Goal: Obtain resource: Obtain resource

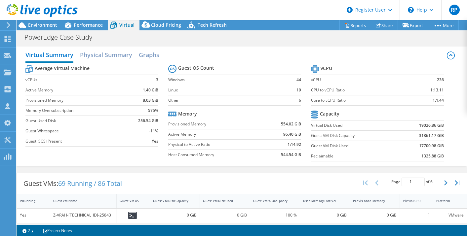
select select "USD"
click at [43, 22] on span "Environment" at bounding box center [42, 25] width 29 height 6
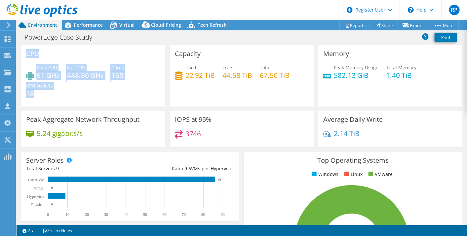
drag, startPoint x: 26, startPoint y: 53, endPoint x: 67, endPoint y: 92, distance: 56.5
click at [67, 92] on div "CPU Peak CPU 61 GHz Net CPU 448.80 GHz Cores 168 CPU Sockets 18" at bounding box center [93, 75] width 144 height 61
copy div "CPU Peak CPU 61 GHz Net CPU 448.80 GHz Cores 168 CPU Sockets 18"
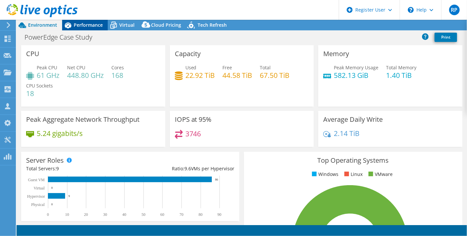
select select "USD"
click at [87, 27] on span "Performance" at bounding box center [88, 25] width 29 height 6
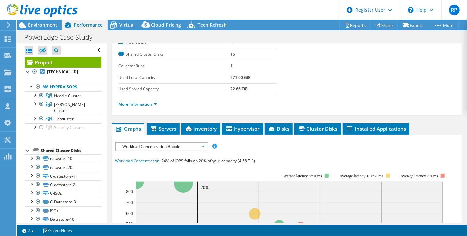
scroll to position [103, 0]
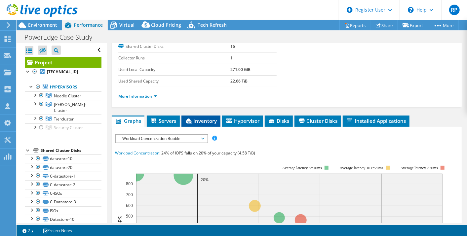
click at [209, 119] on span "Inventory" at bounding box center [201, 121] width 32 height 7
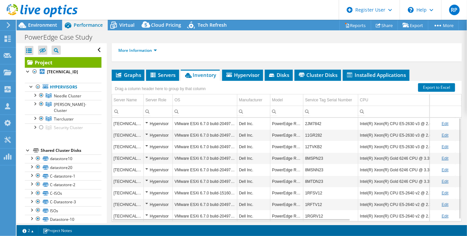
scroll to position [149, 0]
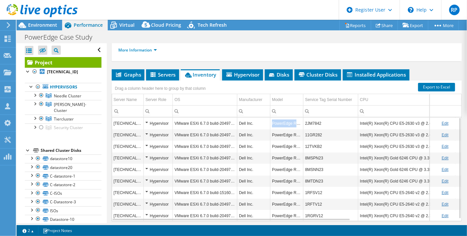
drag, startPoint x: 272, startPoint y: 118, endPoint x: 302, endPoint y: 122, distance: 29.9
click at [302, 122] on td "PowerEdge R630" at bounding box center [286, 124] width 33 height 12
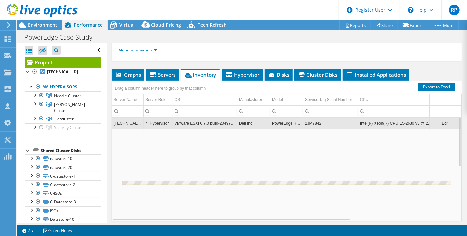
copy td "PowerEdge R630"
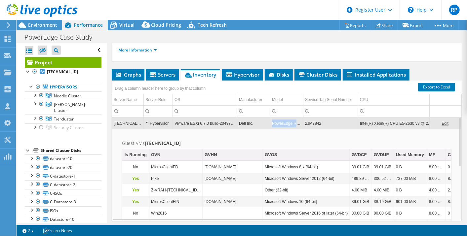
drag, startPoint x: 273, startPoint y: 122, endPoint x: 302, endPoint y: 122, distance: 29.4
click at [302, 122] on td "PowerEdge R630" at bounding box center [286, 124] width 33 height 12
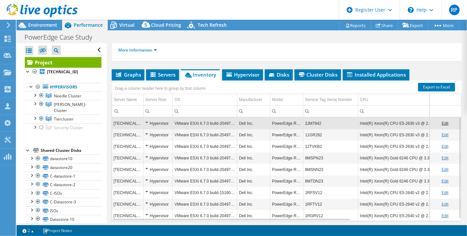
copy td "PowerEdge R630"
